Goal: Navigation & Orientation: Go to known website

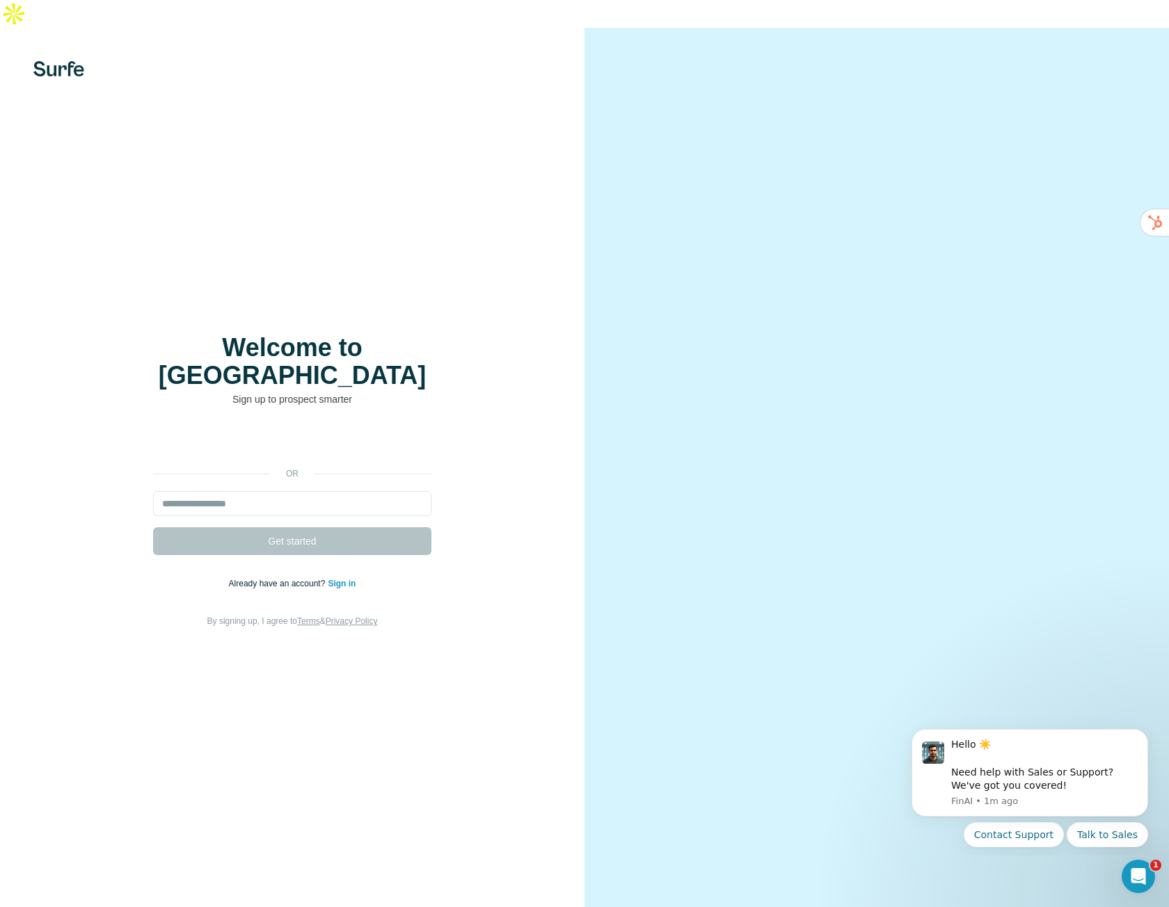
click at [346, 579] on link "Sign in" at bounding box center [342, 584] width 28 height 10
click at [440, 577] on div "or Get started Already have an account? Sign in By signing up, I agree to Terms…" at bounding box center [292, 529] width 529 height 200
click at [344, 579] on link "Sign in" at bounding box center [342, 584] width 28 height 10
